Goal: Task Accomplishment & Management: Manage account settings

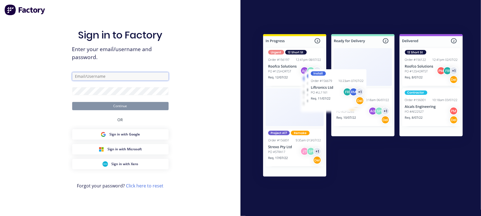
click at [97, 79] on input "text" at bounding box center [120, 76] width 96 height 8
type input "[EMAIL_ADDRESS][DOMAIN_NAME]"
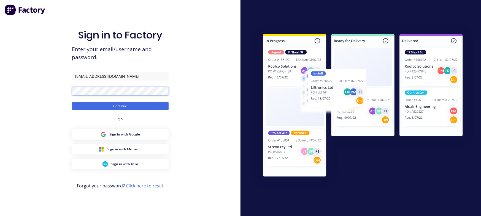
click at [72, 102] on button "Continue" at bounding box center [120, 106] width 96 height 8
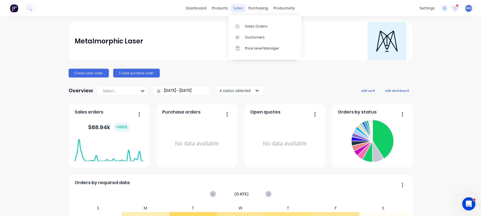
click at [236, 10] on div "sales" at bounding box center [238, 8] width 15 height 8
click at [239, 24] on icon at bounding box center [237, 26] width 5 height 5
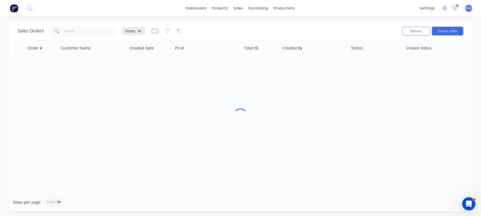
click at [132, 31] on span "Views" at bounding box center [130, 31] width 10 height 6
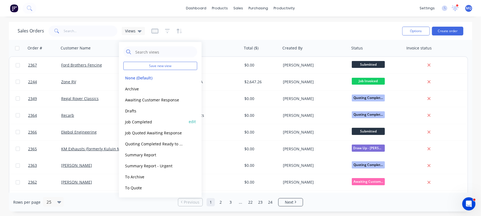
click at [140, 123] on button "Job Completed" at bounding box center [154, 122] width 63 height 6
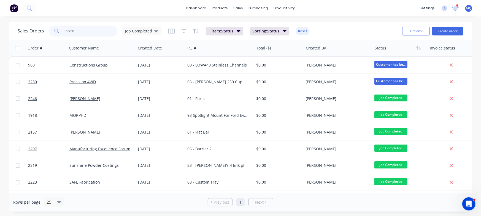
click at [96, 34] on input "text" at bounding box center [91, 31] width 54 height 11
type input "precision"
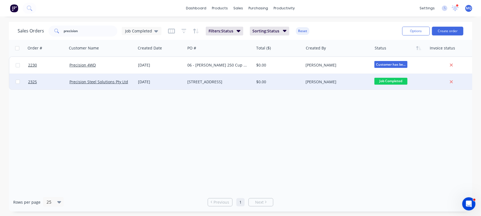
click at [158, 82] on div "[DATE]" at bounding box center [160, 82] width 45 height 6
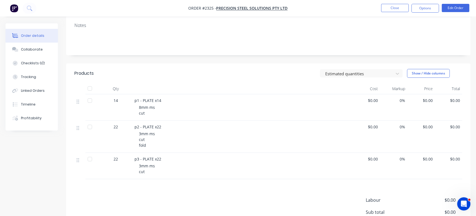
scroll to position [74, 0]
click at [132, 125] on div "22" at bounding box center [115, 137] width 33 height 32
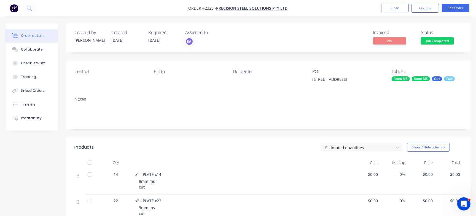
drag, startPoint x: 320, startPoint y: 78, endPoint x: 355, endPoint y: 79, distance: 35.3
click at [355, 79] on div "[STREET_ADDRESS]" at bounding box center [346, 81] width 69 height 8
copy div "[STREET_ADDRESS]"
click at [53, 63] on button "Checklists 0/2" at bounding box center [32, 63] width 52 height 14
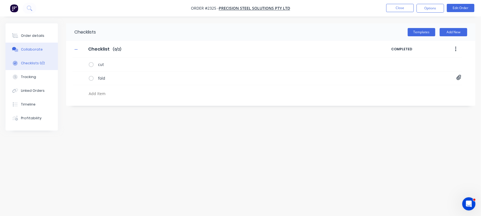
click at [47, 48] on button "Collaborate" at bounding box center [32, 50] width 52 height 14
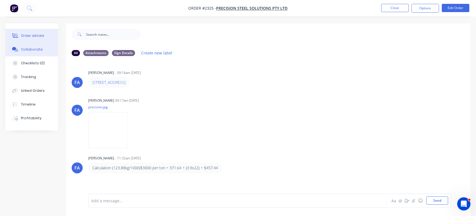
click at [36, 35] on div "Order details" at bounding box center [32, 35] width 23 height 5
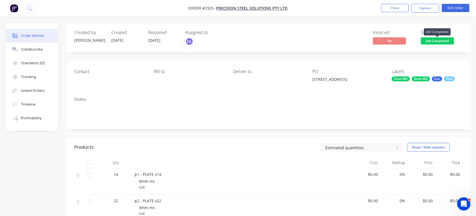
click at [423, 43] on span "Job Completed" at bounding box center [437, 40] width 33 height 7
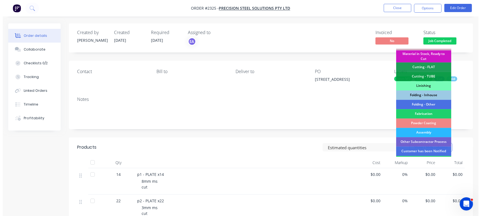
scroll to position [134, 0]
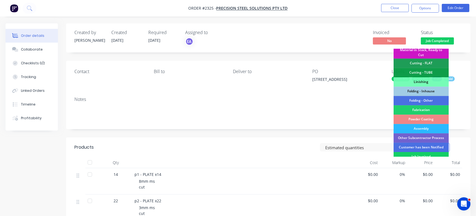
click at [409, 153] on div "Job Invoiced" at bounding box center [420, 156] width 55 height 9
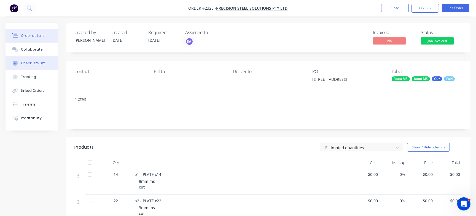
click at [41, 64] on div "Checklists 0/2" at bounding box center [33, 63] width 24 height 5
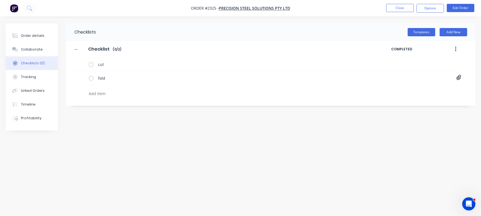
click at [112, 98] on textarea at bounding box center [211, 94] width 251 height 8
paste textarea "INV-3041"
type textarea "x"
type textarea "INV-3041"
type textarea "x"
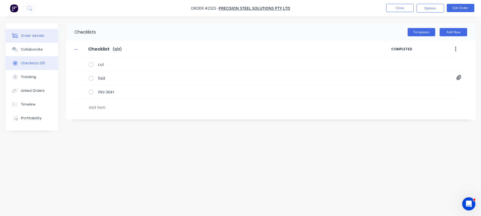
type textarea "x"
click at [41, 40] on button "Order details" at bounding box center [32, 36] width 52 height 14
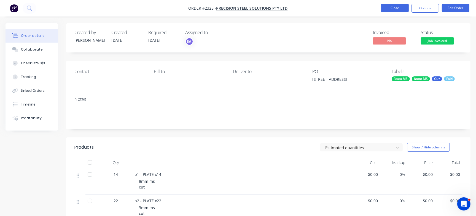
drag, startPoint x: 395, startPoint y: 13, endPoint x: 392, endPoint y: 10, distance: 3.5
click at [392, 10] on nav "Order #2325 - Precision Steel Solutions Pty Ltd Close Options Edit Order" at bounding box center [238, 8] width 476 height 17
click at [392, 10] on button "Close" at bounding box center [395, 8] width 28 height 8
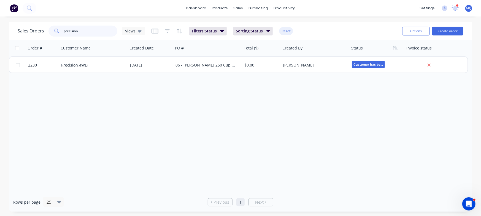
click at [91, 33] on input "precision" at bounding box center [91, 31] width 54 height 11
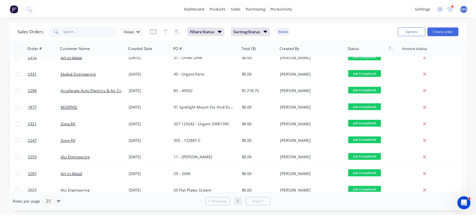
scroll to position [143, 0]
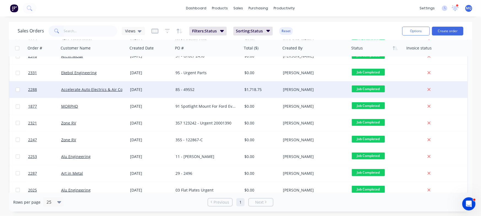
click at [214, 88] on div "85 - 49552" at bounding box center [205, 90] width 61 height 6
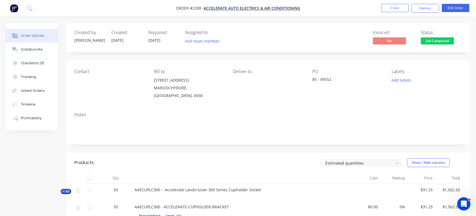
scroll to position [110, 0]
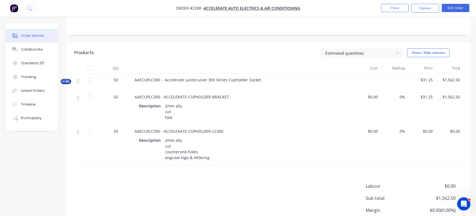
click at [145, 77] on span "AAECUPLC300 - Accelerate Landcruiser 300 Series Cupholder Socket" at bounding box center [197, 79] width 126 height 5
copy span "AAECUPLC300"
click at [36, 52] on div "Collaborate" at bounding box center [32, 49] width 22 height 5
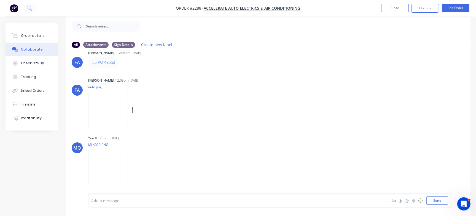
scroll to position [12, 0]
click at [38, 35] on div "Order details" at bounding box center [32, 35] width 23 height 5
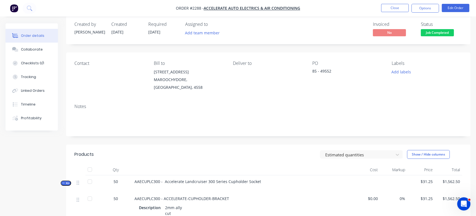
scroll to position [116, 0]
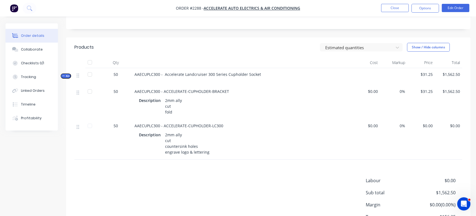
click at [64, 76] on icon "button" at bounding box center [63, 76] width 2 height 0
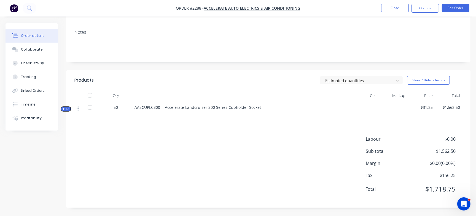
scroll to position [77, 0]
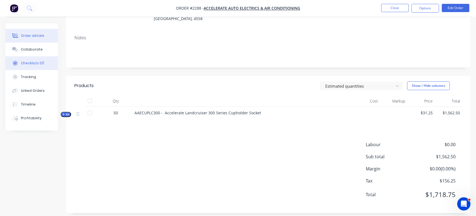
click at [29, 57] on button "Checklists 0/1" at bounding box center [32, 63] width 52 height 14
type textarea "x"
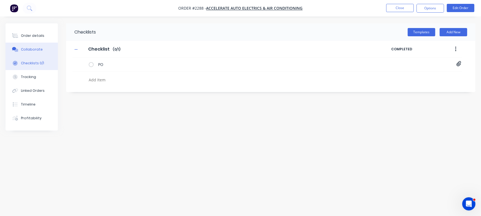
click at [36, 53] on button "Collaborate" at bounding box center [32, 50] width 52 height 14
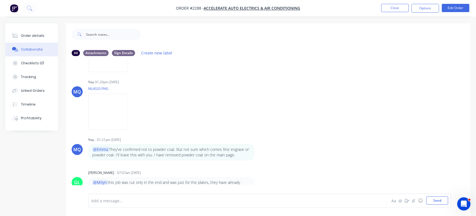
scroll to position [8, 0]
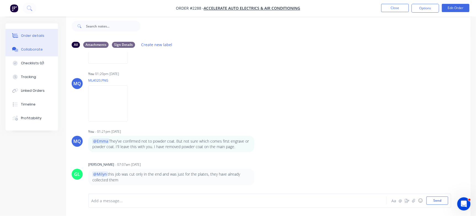
click at [33, 31] on button "Order details" at bounding box center [32, 36] width 52 height 14
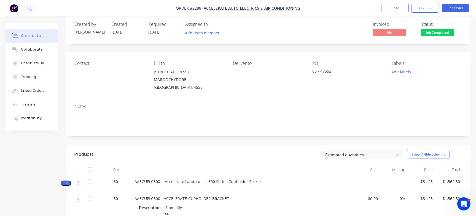
scroll to position [66, 0]
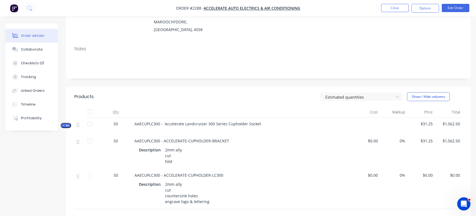
click at [66, 124] on span "Kit" at bounding box center [65, 126] width 7 height 4
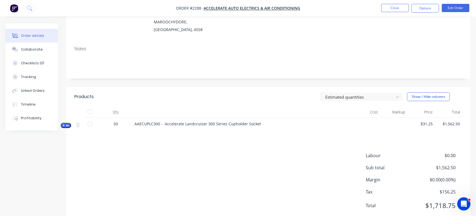
click at [66, 124] on span "Kit" at bounding box center [65, 126] width 7 height 4
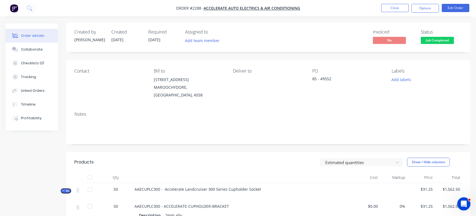
scroll to position [0, 0]
click at [325, 78] on div "85 - 49552" at bounding box center [346, 81] width 69 height 8
copy div "49552"
